Goal: Information Seeking & Learning: Learn about a topic

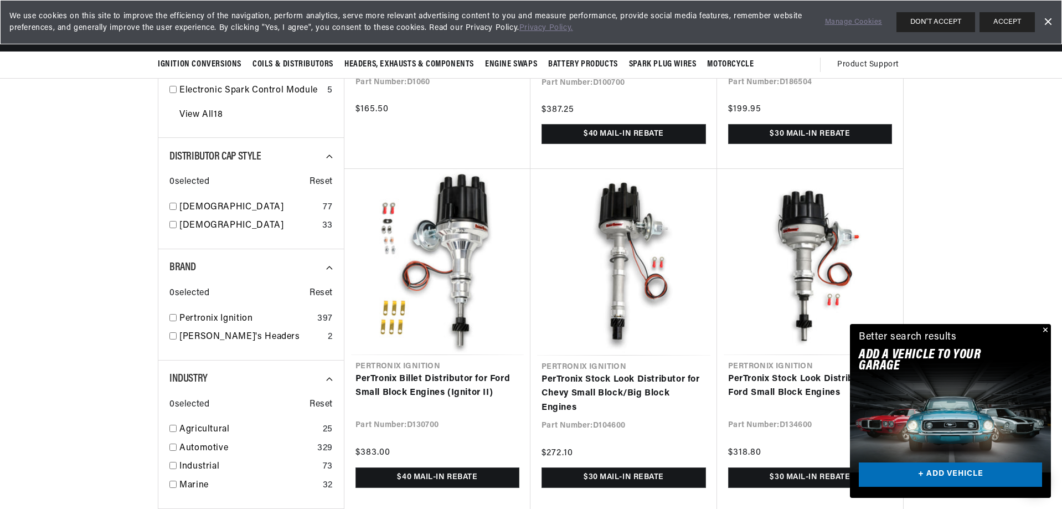
scroll to position [0, 691]
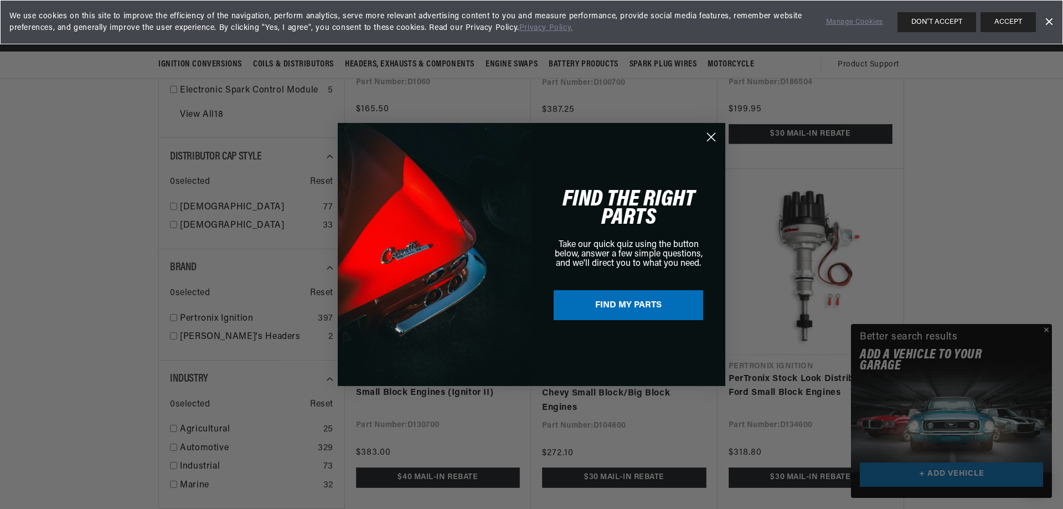
click at [711, 139] on circle "Close dialog" at bounding box center [711, 137] width 18 height 18
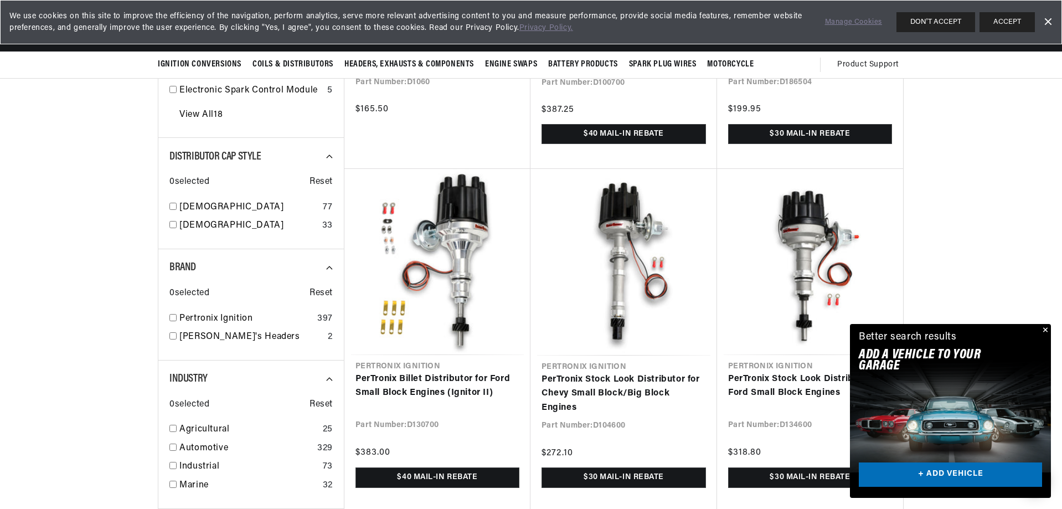
click at [1042, 327] on button "Close" at bounding box center [1043, 330] width 13 height 13
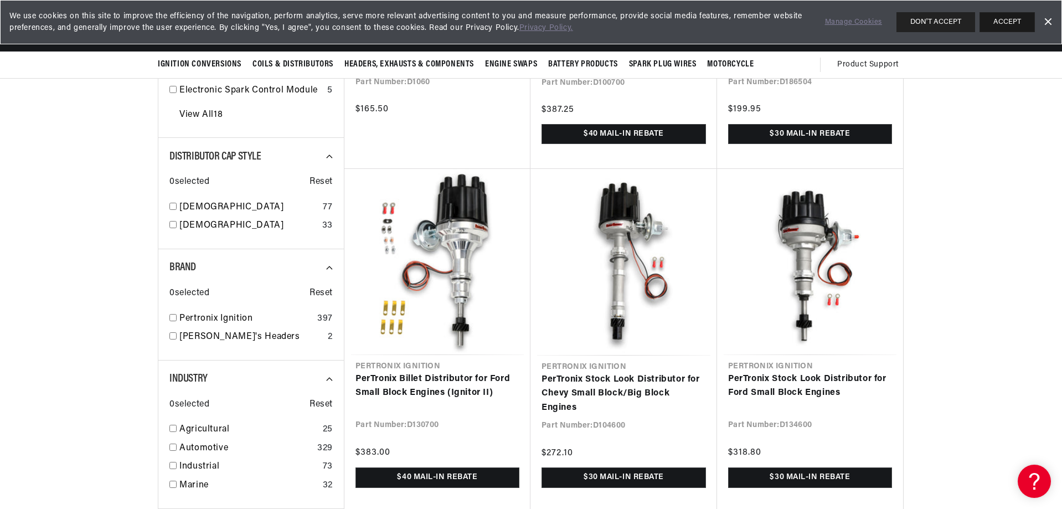
click at [1025, 19] on button "ACCEPT" at bounding box center [1006, 22] width 55 height 20
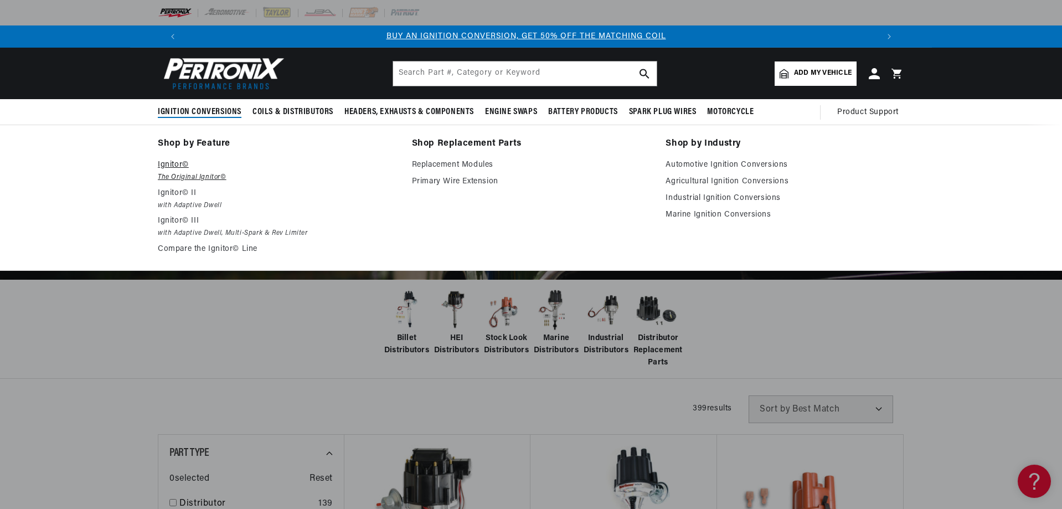
scroll to position [0, 0]
click at [175, 168] on p "Ignitor©" at bounding box center [277, 164] width 239 height 13
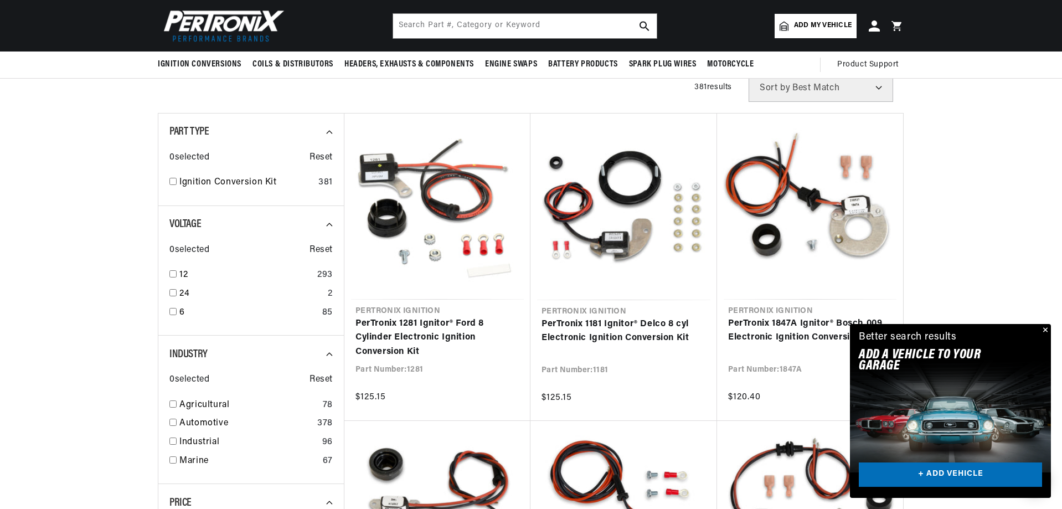
scroll to position [111, 0]
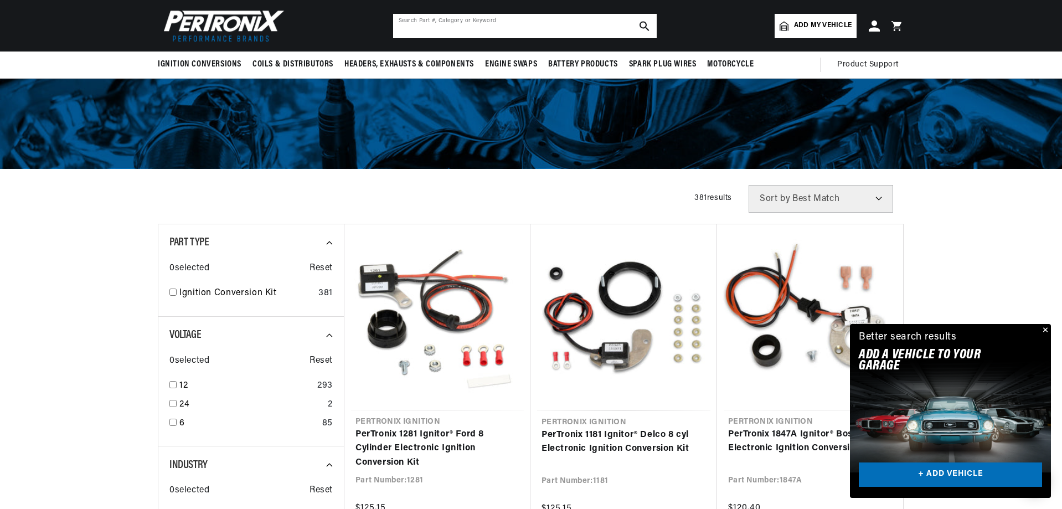
click at [483, 25] on input "text" at bounding box center [525, 26] width 264 height 24
type input "ke70"
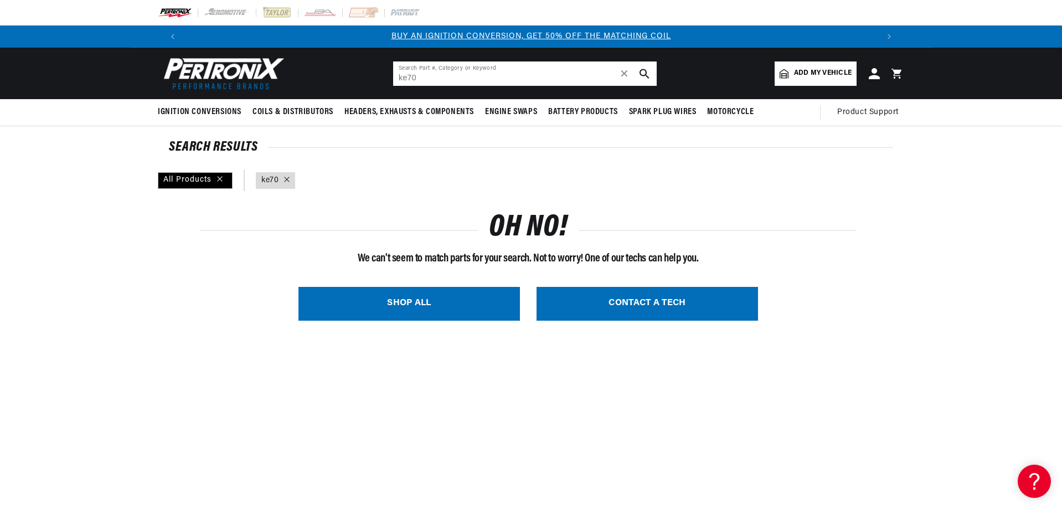
drag, startPoint x: 457, startPoint y: 82, endPoint x: 373, endPoint y: 78, distance: 84.3
click at [389, 78] on header "BETTER SEARCH RESULTS Add your vehicle's year, make, and model to find parts be…" at bounding box center [531, 73] width 802 height 51
type input "toyota"
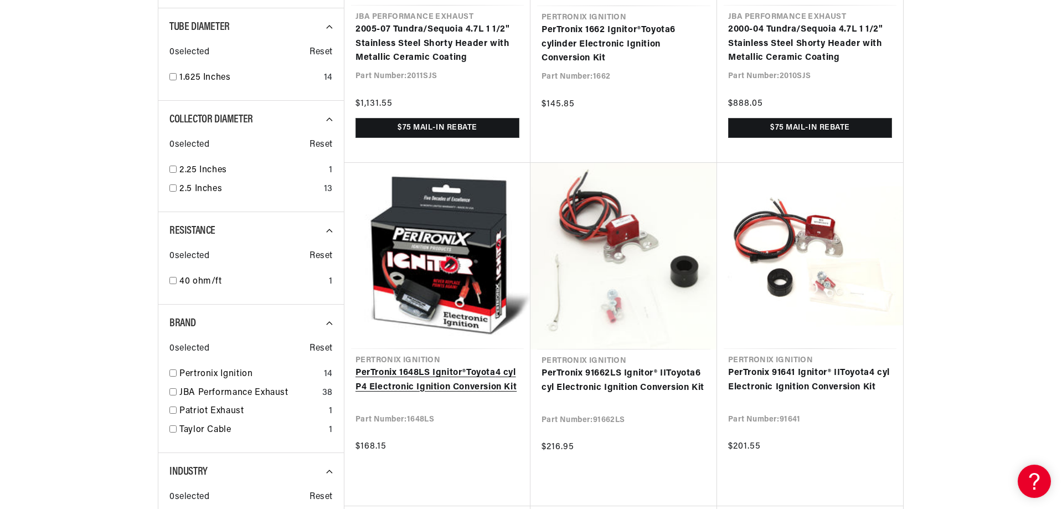
click at [497, 366] on link "PerTronix 1648LS Ignitor® Toyota 4 cyl P4 Electronic Ignition Conversion Kit" at bounding box center [437, 380] width 164 height 28
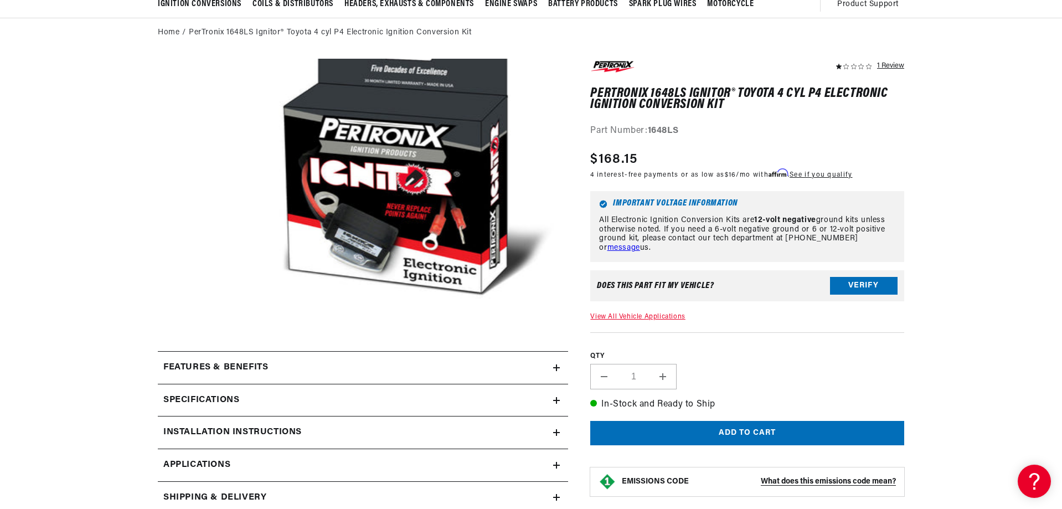
scroll to position [111, 0]
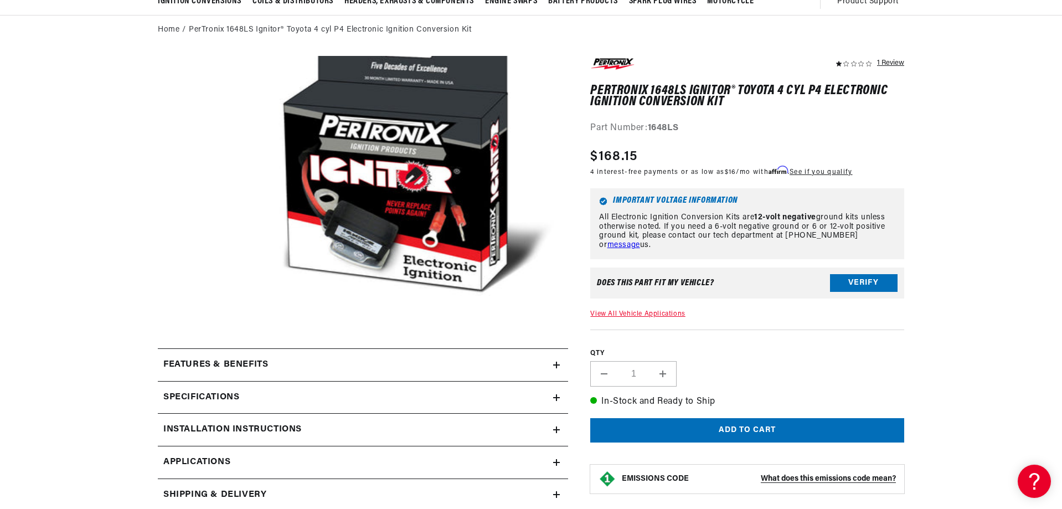
click at [213, 361] on h2 "Features & Benefits" at bounding box center [215, 365] width 105 height 14
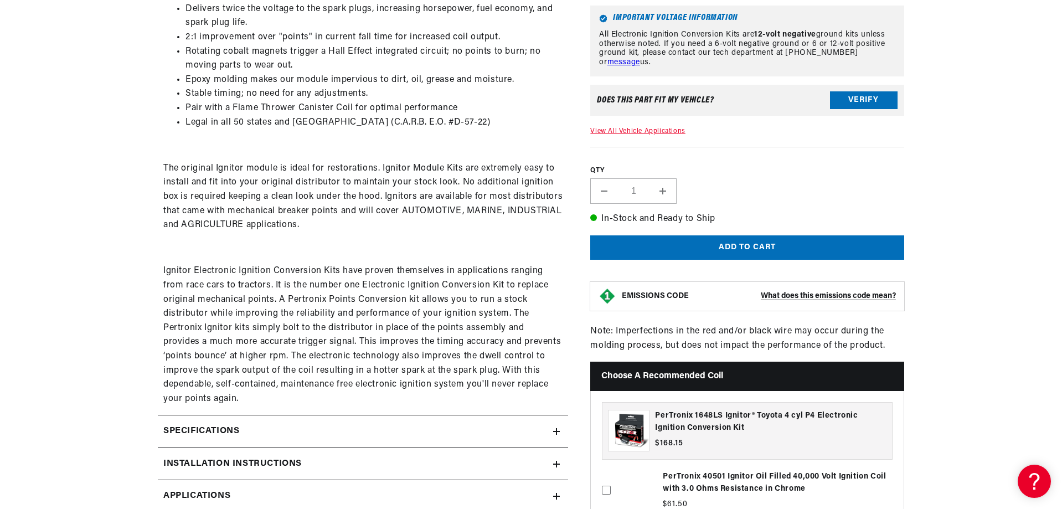
scroll to position [554, 0]
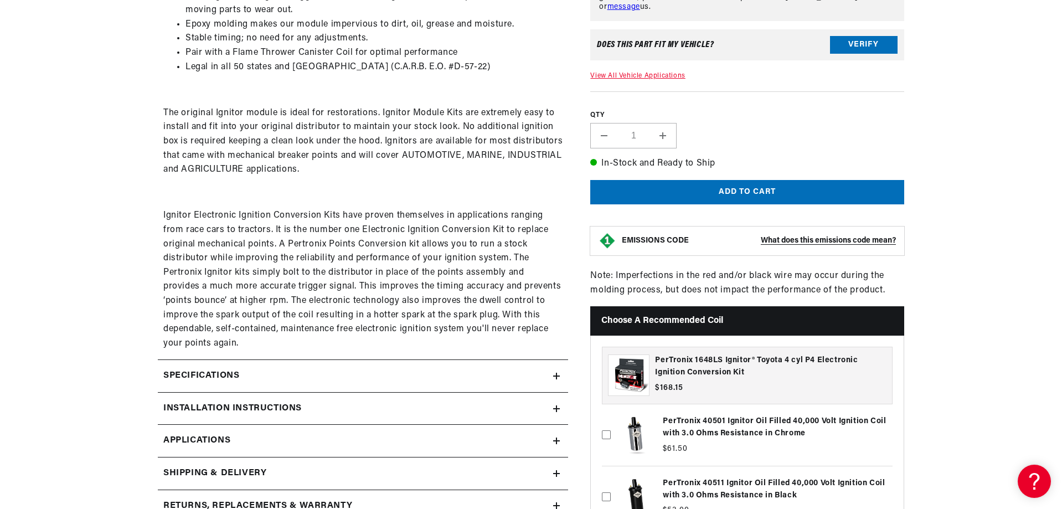
click at [184, 370] on h2 "Specifications" at bounding box center [201, 376] width 76 height 14
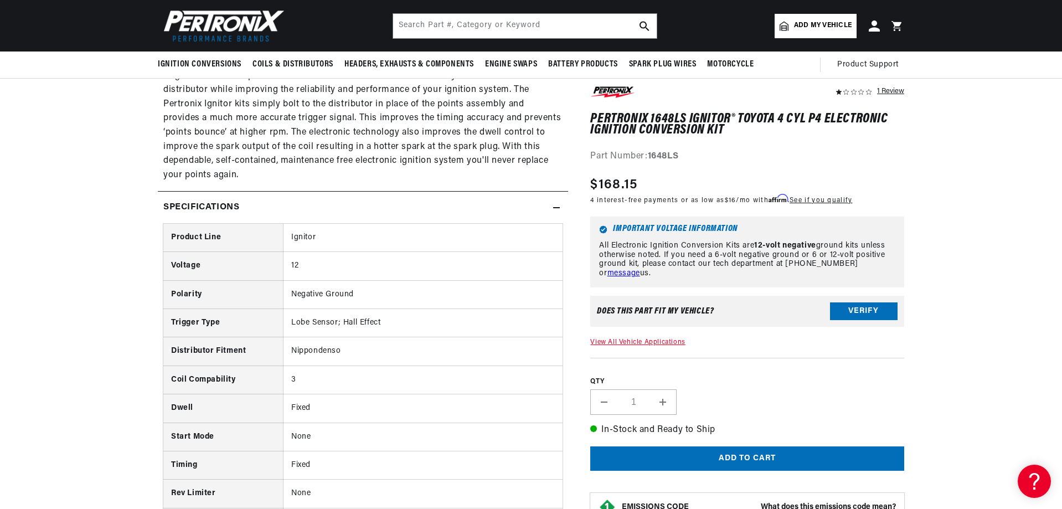
scroll to position [720, 0]
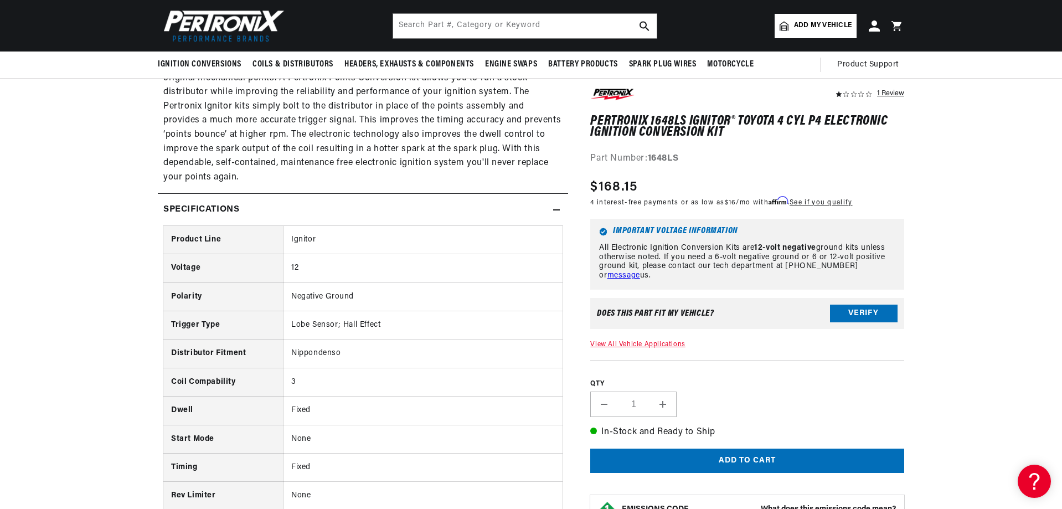
click at [255, 209] on div "Specifications" at bounding box center [355, 210] width 395 height 14
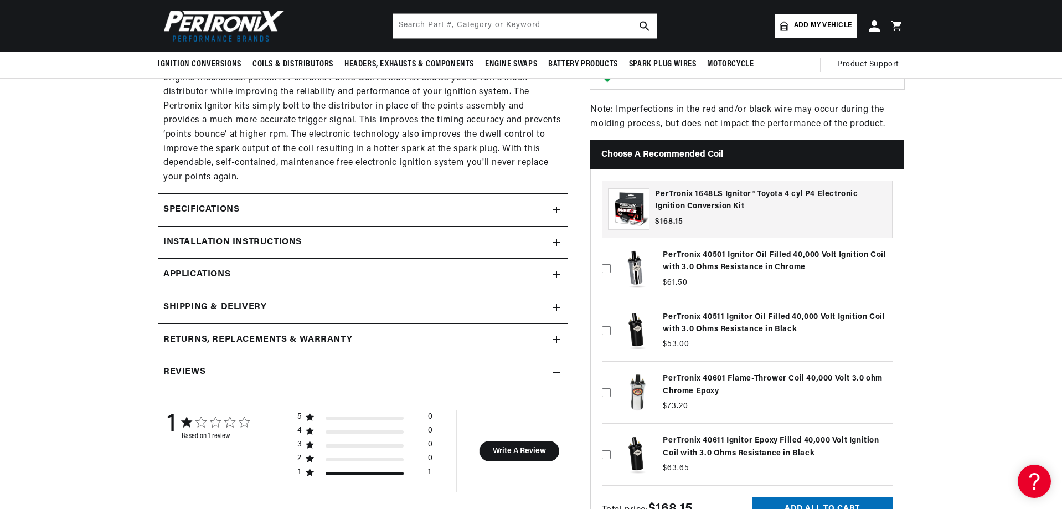
click at [244, 235] on h2 "Installation instructions" at bounding box center [232, 242] width 138 height 14
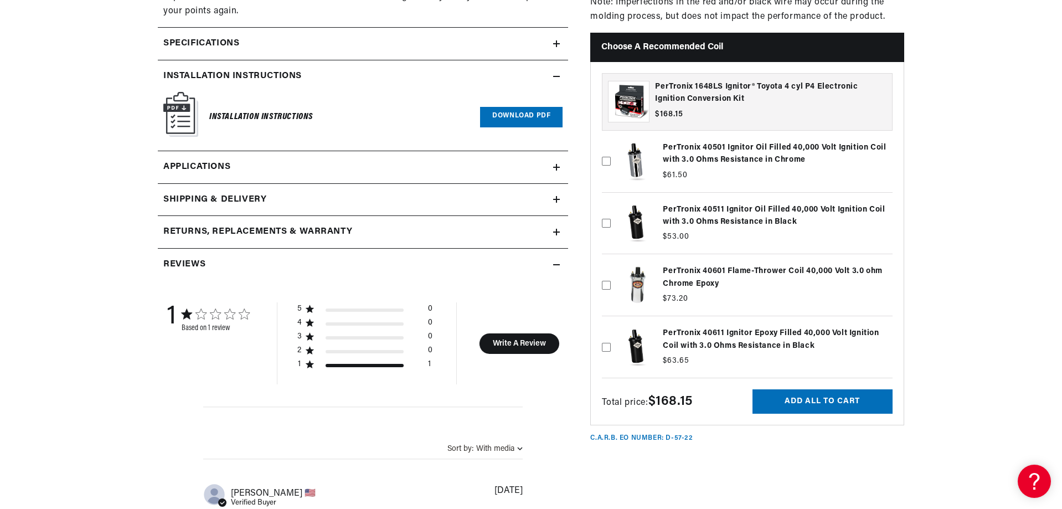
click at [267, 173] on link "Applications" at bounding box center [363, 167] width 410 height 33
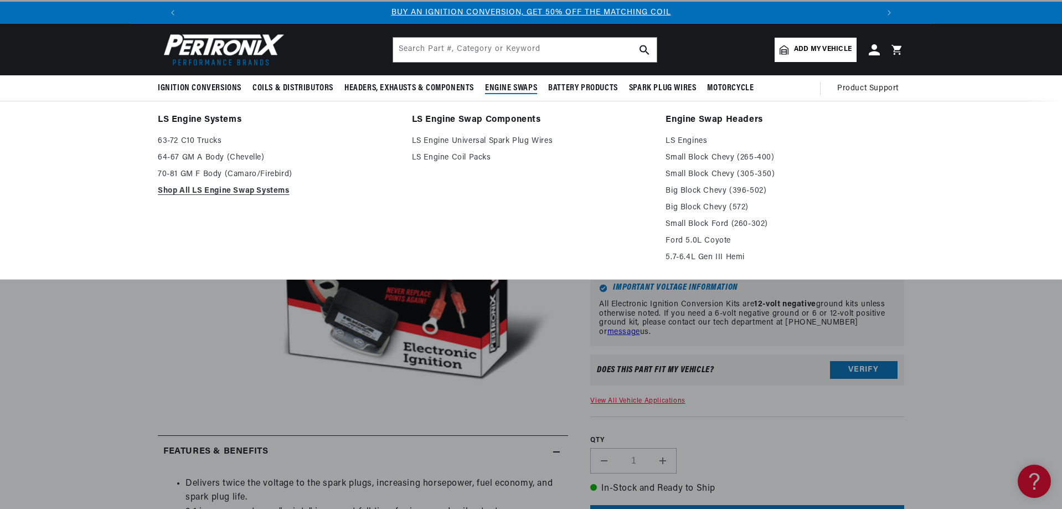
scroll to position [4, 0]
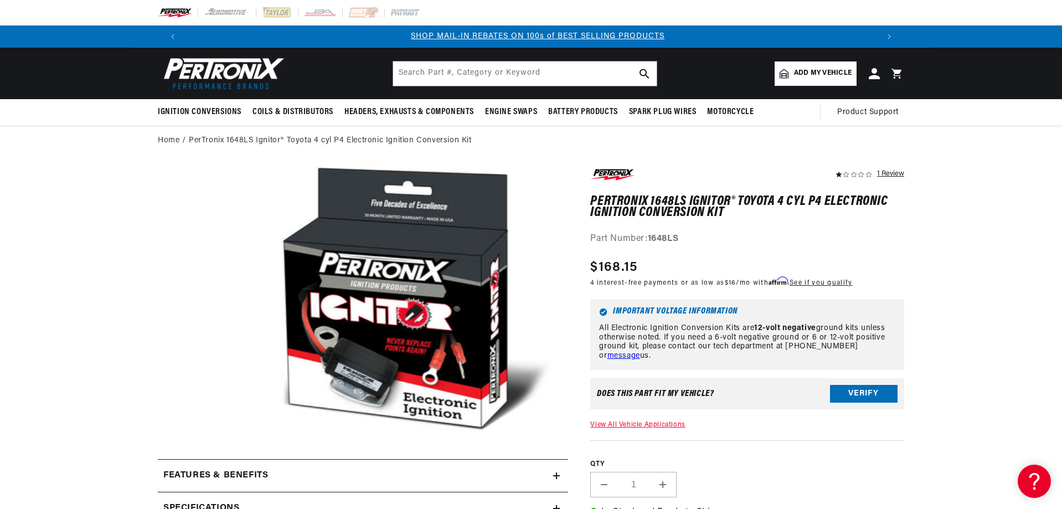
scroll to position [0, 691]
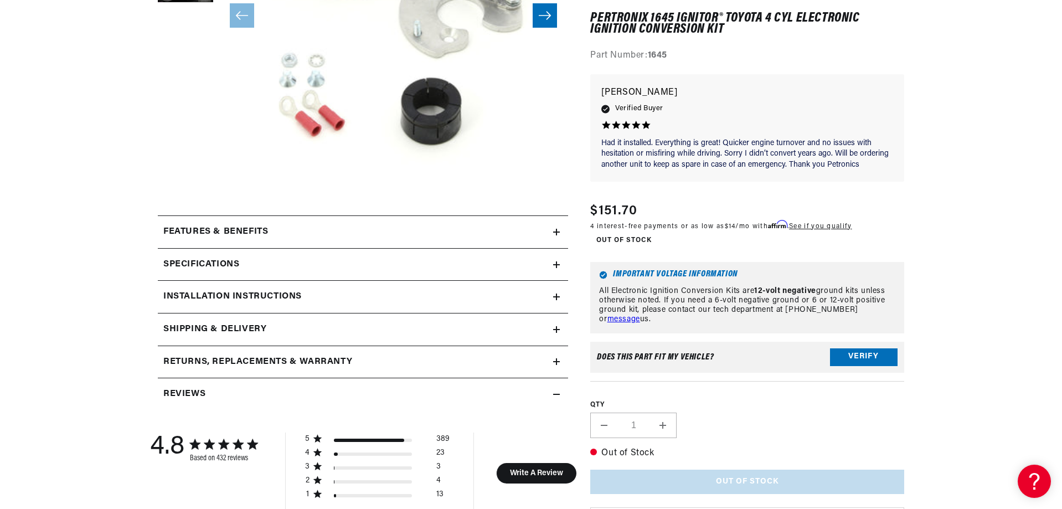
scroll to position [388, 0]
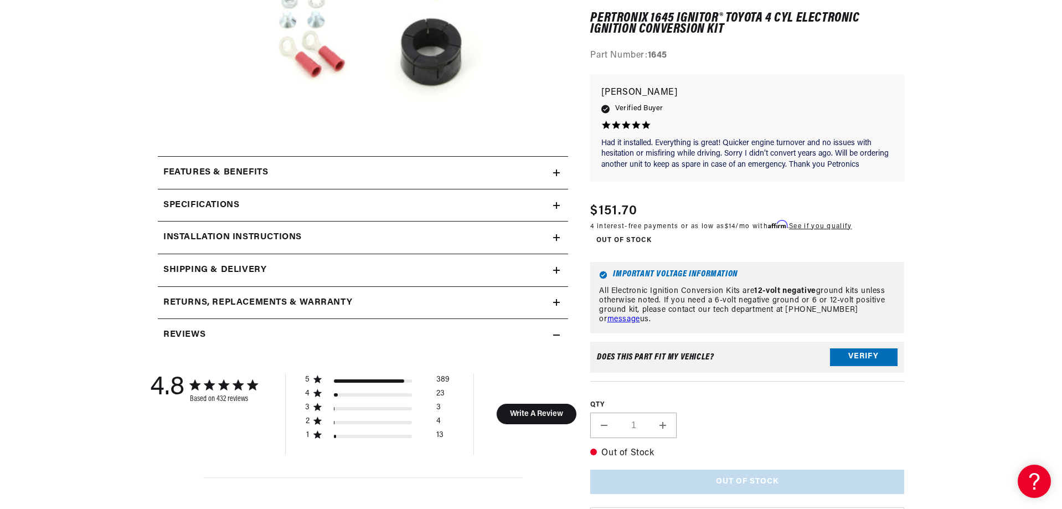
click at [314, 216] on summary "Specifications" at bounding box center [363, 205] width 410 height 32
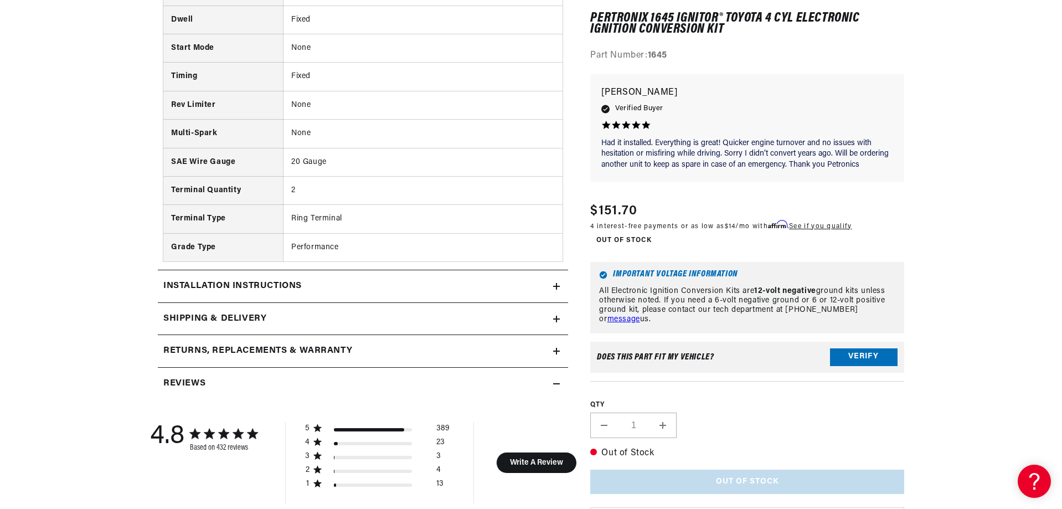
scroll to position [941, 0]
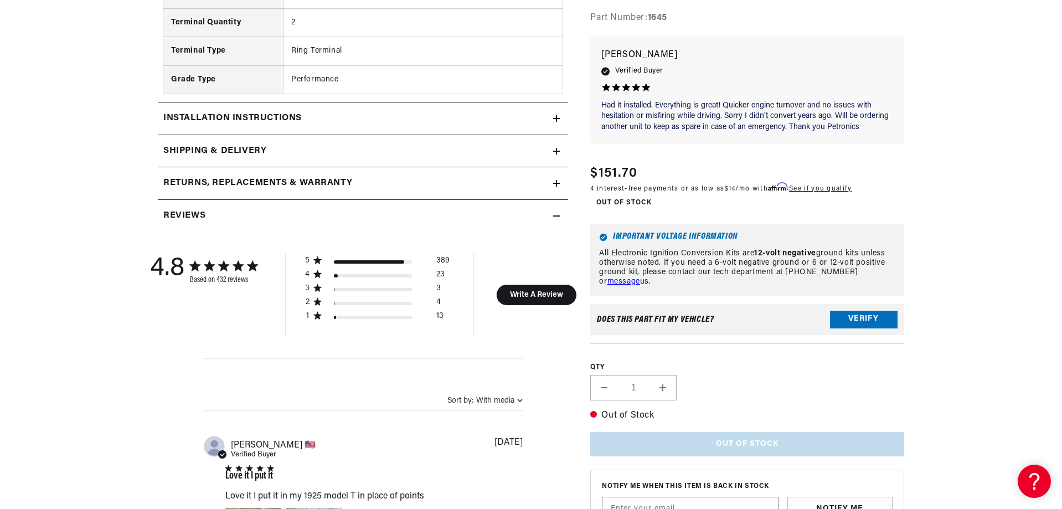
click at [325, 126] on summary "Installation instructions" at bounding box center [363, 118] width 410 height 32
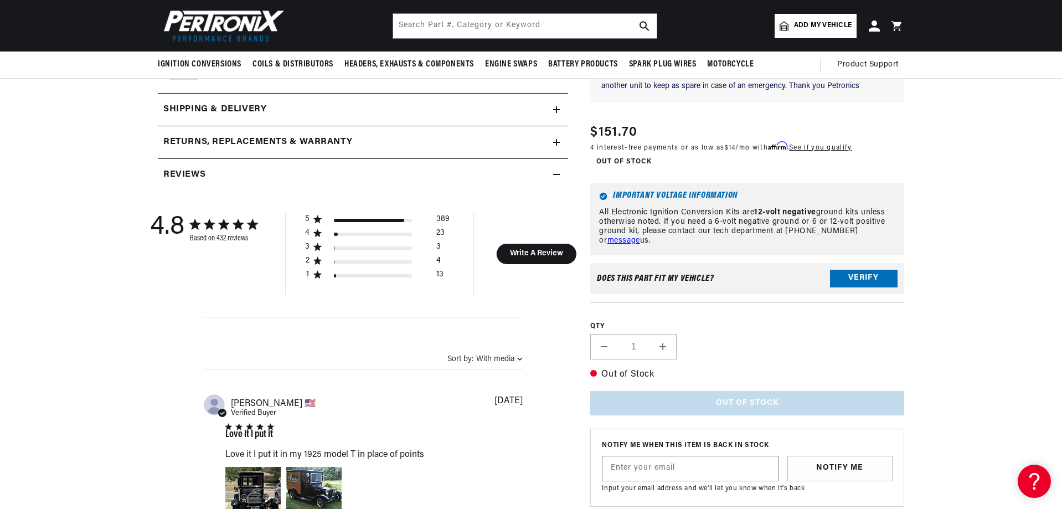
scroll to position [996, 0]
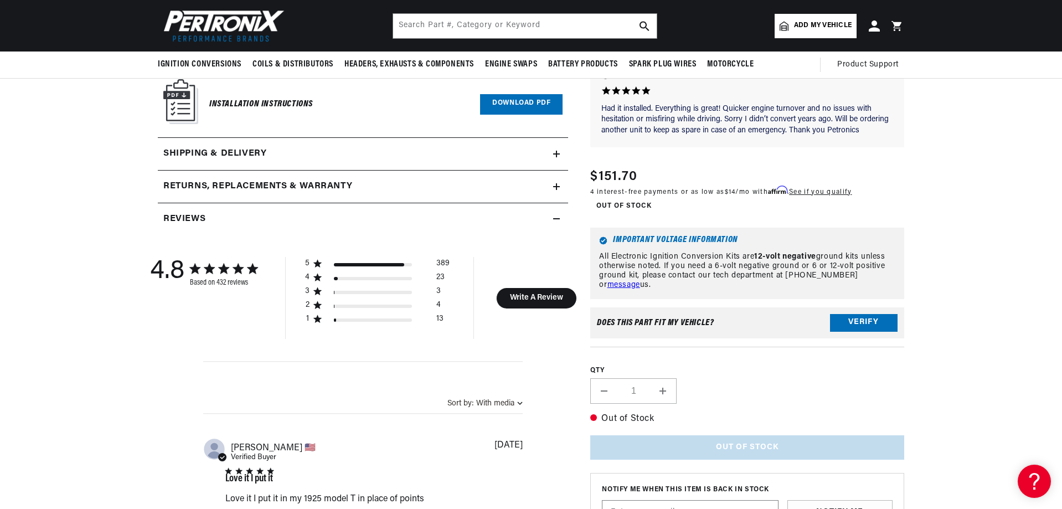
click at [376, 179] on div "Returns, Replacements & Warranty" at bounding box center [355, 186] width 395 height 14
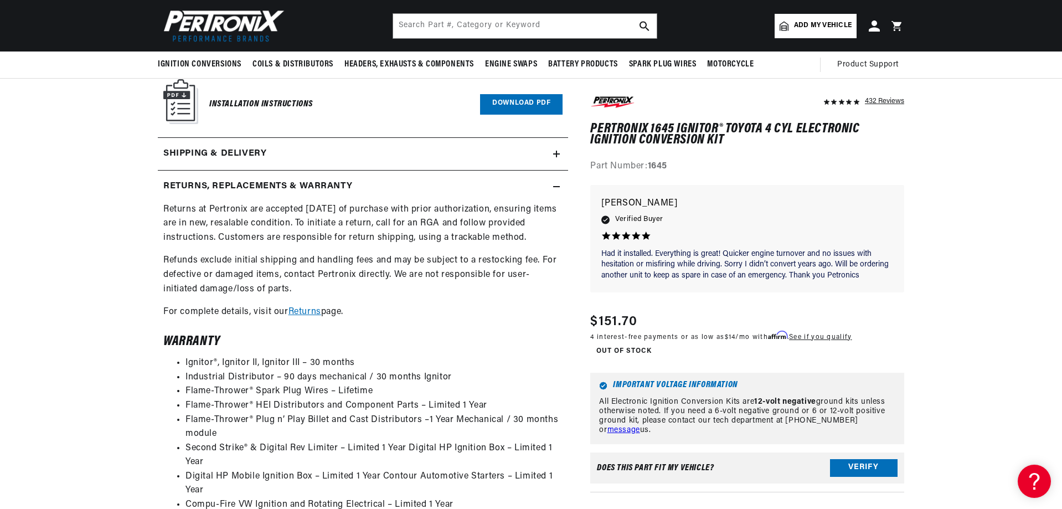
click at [359, 151] on div "Shipping & Delivery" at bounding box center [355, 154] width 395 height 14
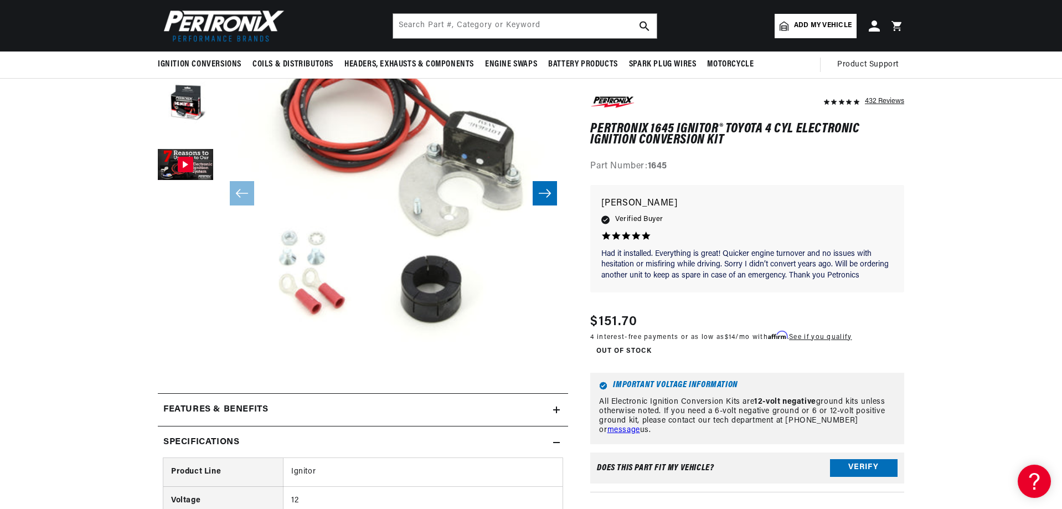
scroll to position [55, 0]
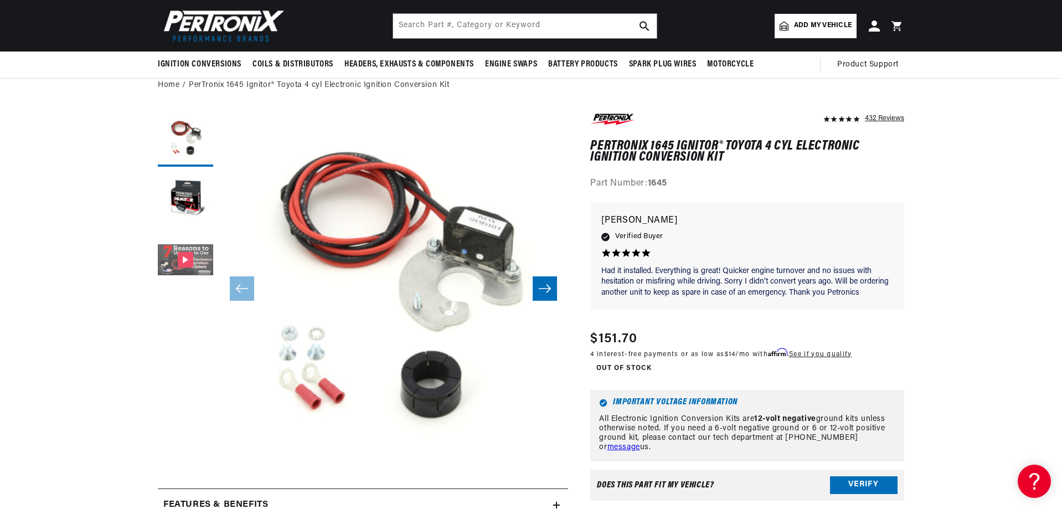
click at [186, 254] on button "Gallery Viewer" at bounding box center [185, 260] width 55 height 55
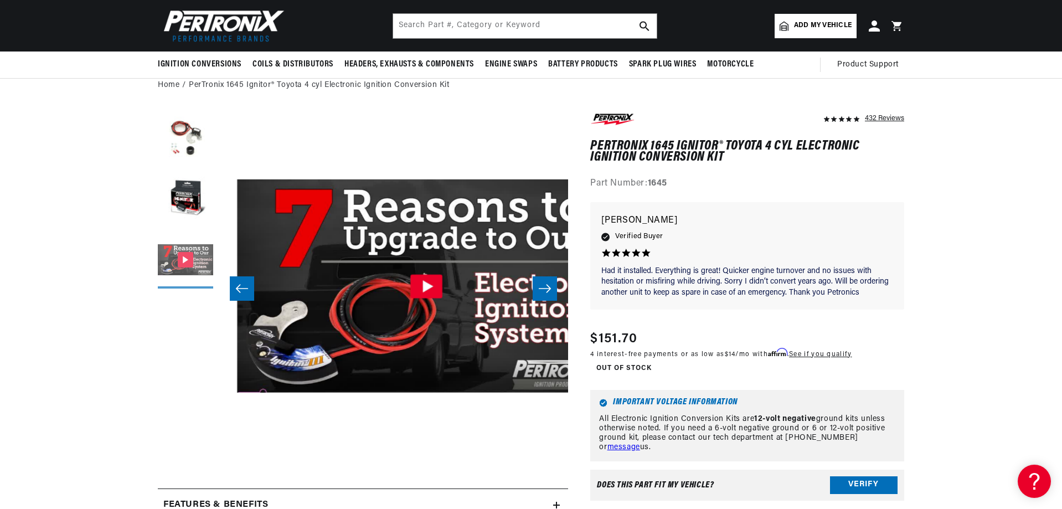
scroll to position [0, 0]
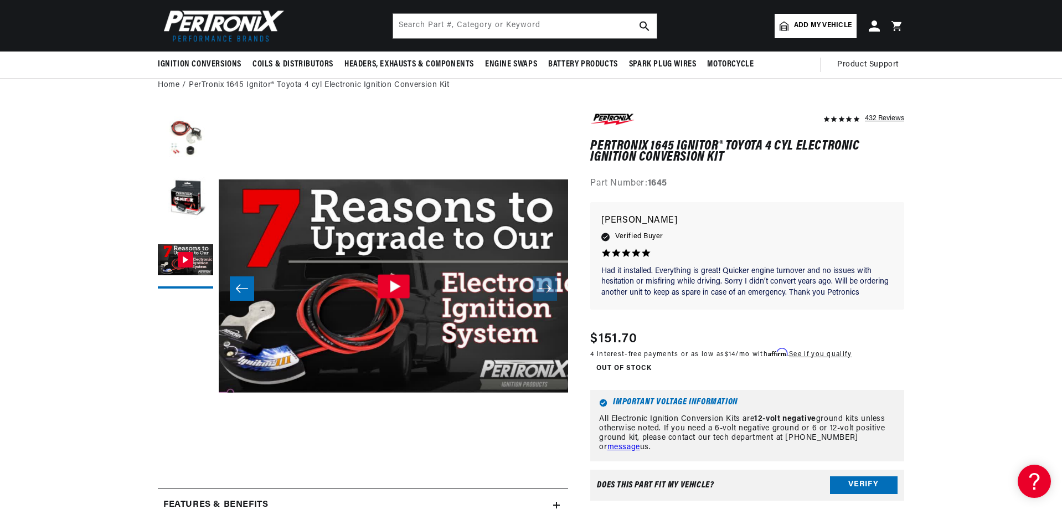
click at [398, 285] on icon "Gallery Viewer" at bounding box center [395, 286] width 11 height 12
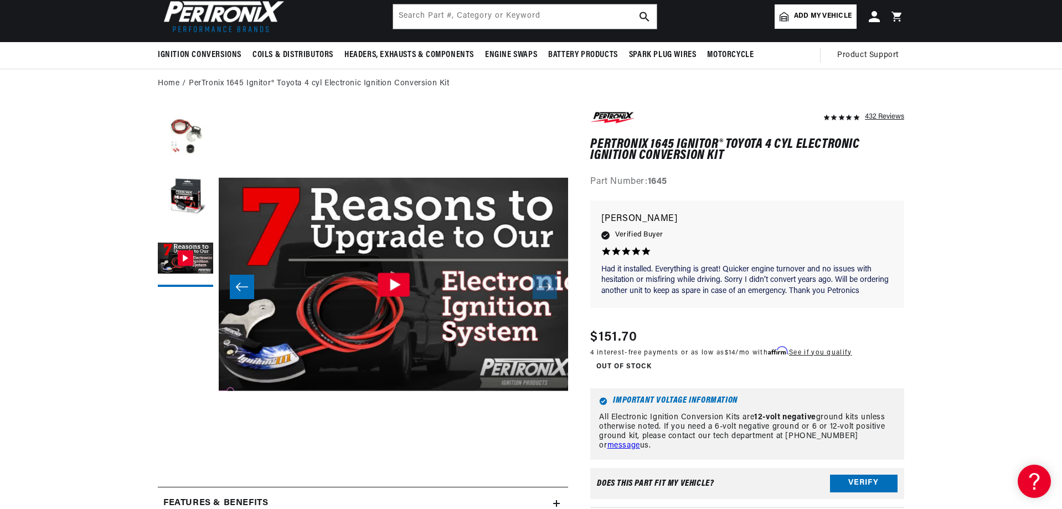
scroll to position [0, 1383]
